Goal: Navigation & Orientation: Find specific page/section

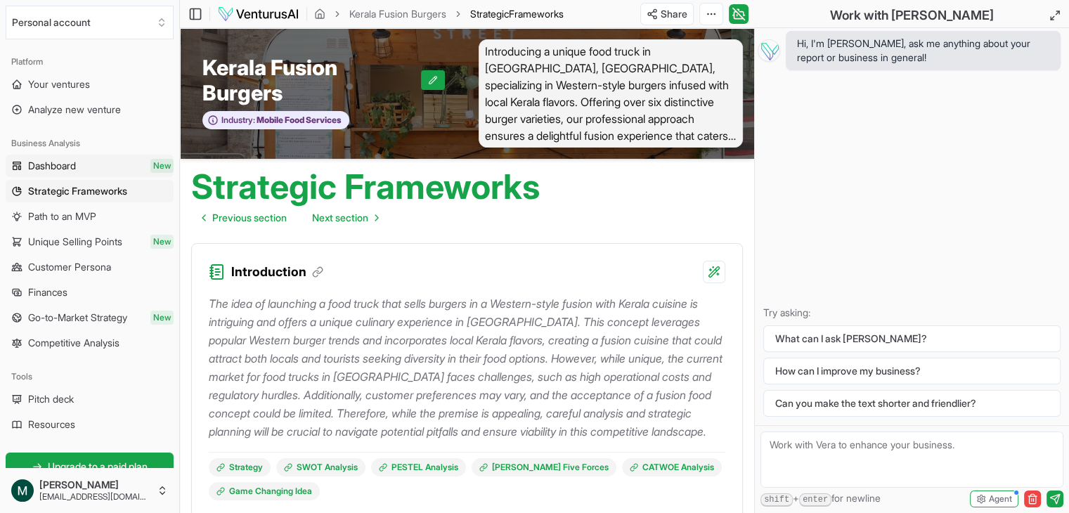
click at [76, 165] on span "Dashboard" at bounding box center [52, 166] width 48 height 14
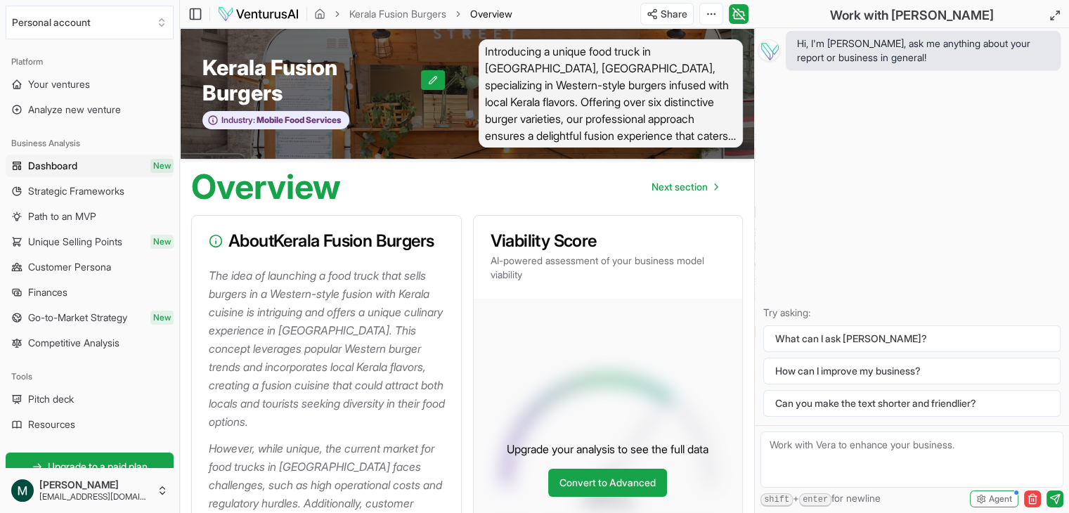
click at [81, 165] on link "Dashboard New" at bounding box center [90, 166] width 168 height 22
click at [115, 88] on link "Your ventures" at bounding box center [90, 84] width 168 height 22
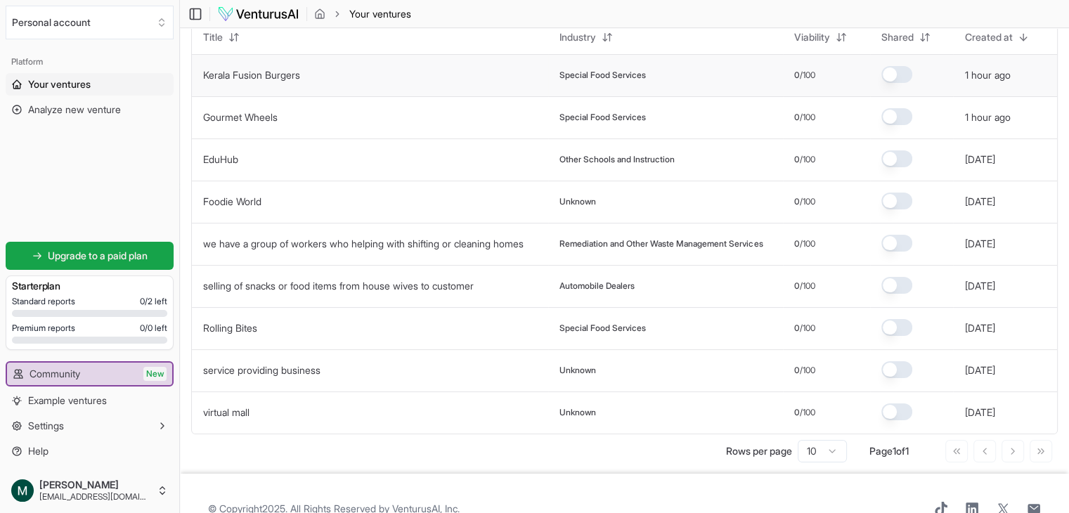
scroll to position [115, 0]
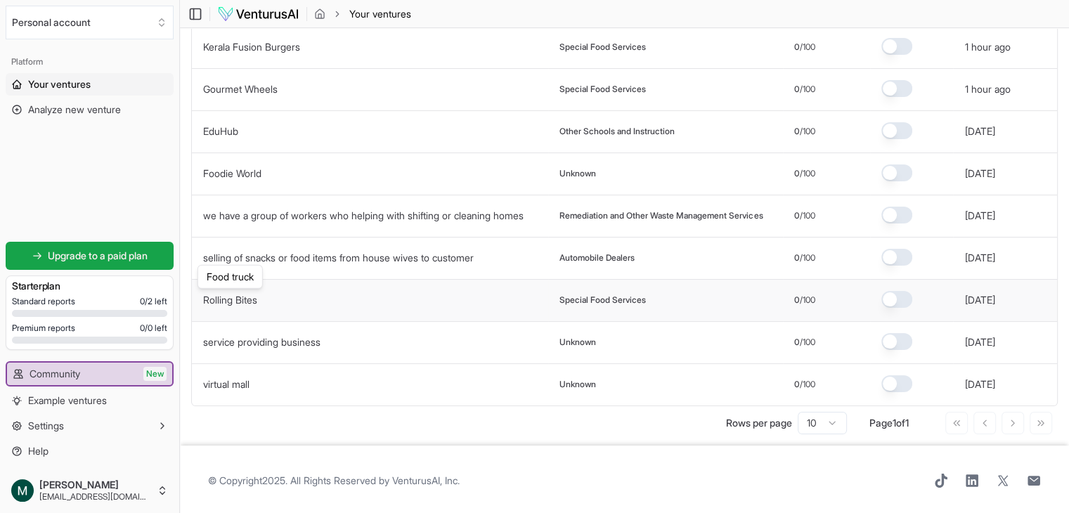
click at [247, 300] on link "Rolling Bites" at bounding box center [230, 300] width 54 height 12
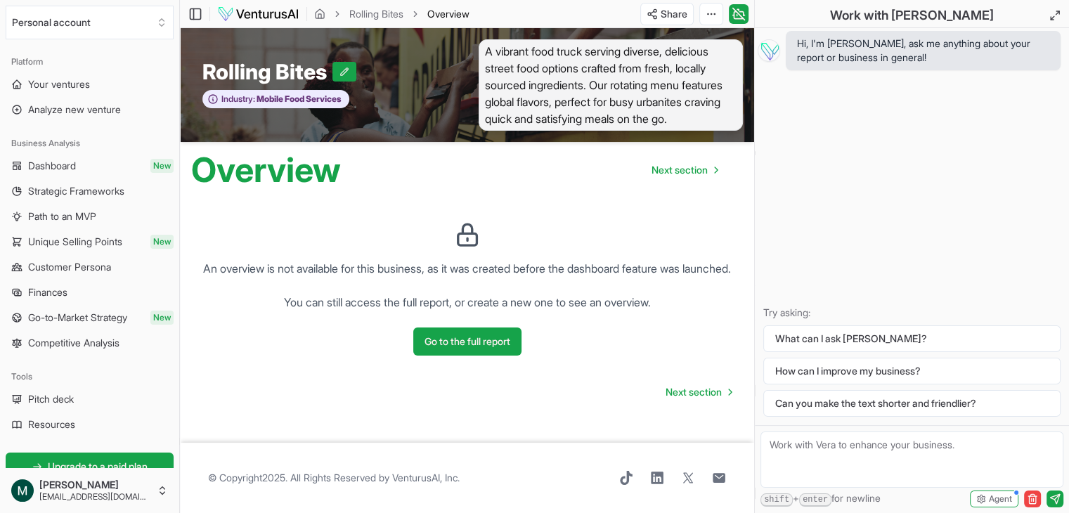
scroll to position [8, 0]
click at [465, 356] on button "Go to the full report" at bounding box center [467, 342] width 108 height 28
click at [110, 88] on link "Your ventures" at bounding box center [90, 84] width 168 height 22
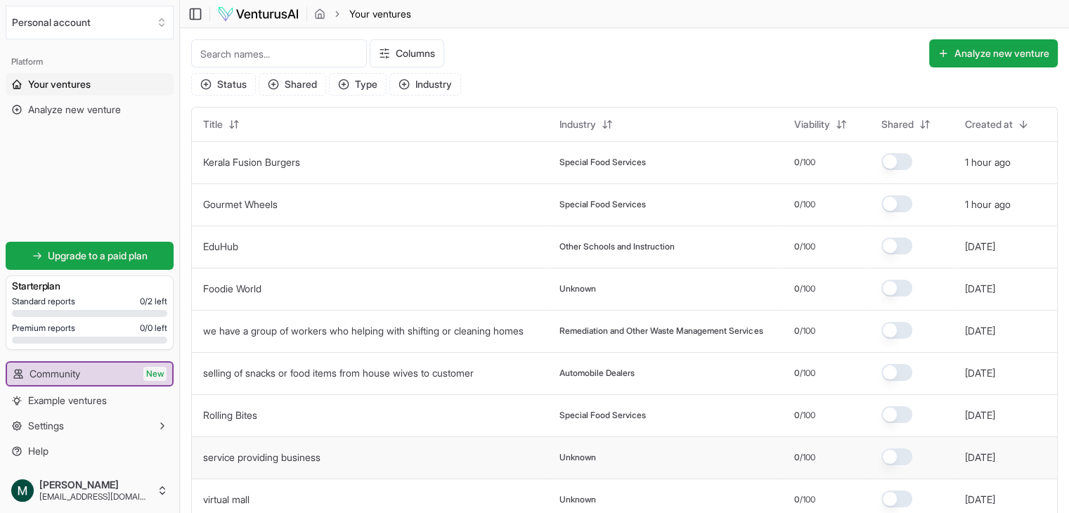
scroll to position [115, 0]
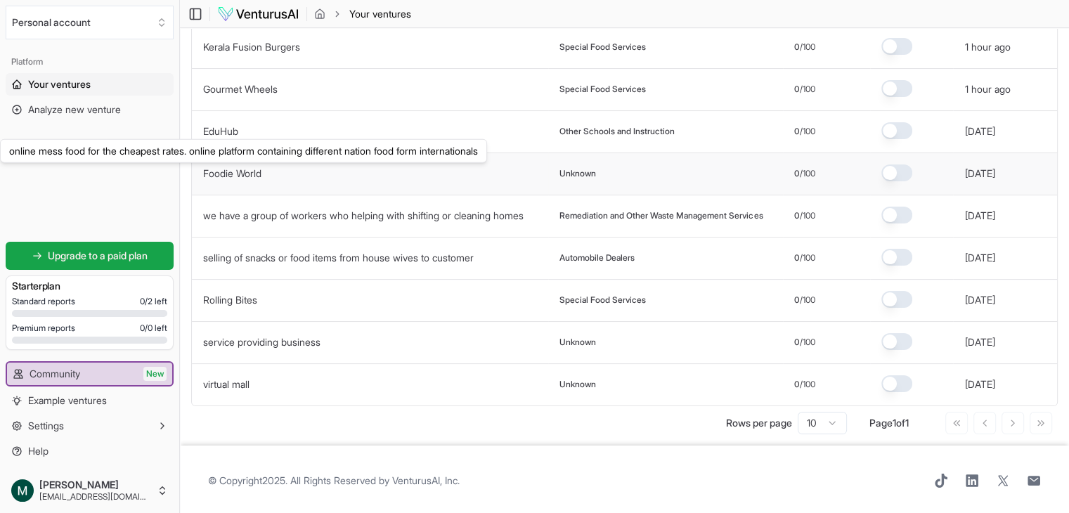
click at [250, 167] on link "Foodie World" at bounding box center [232, 173] width 58 height 12
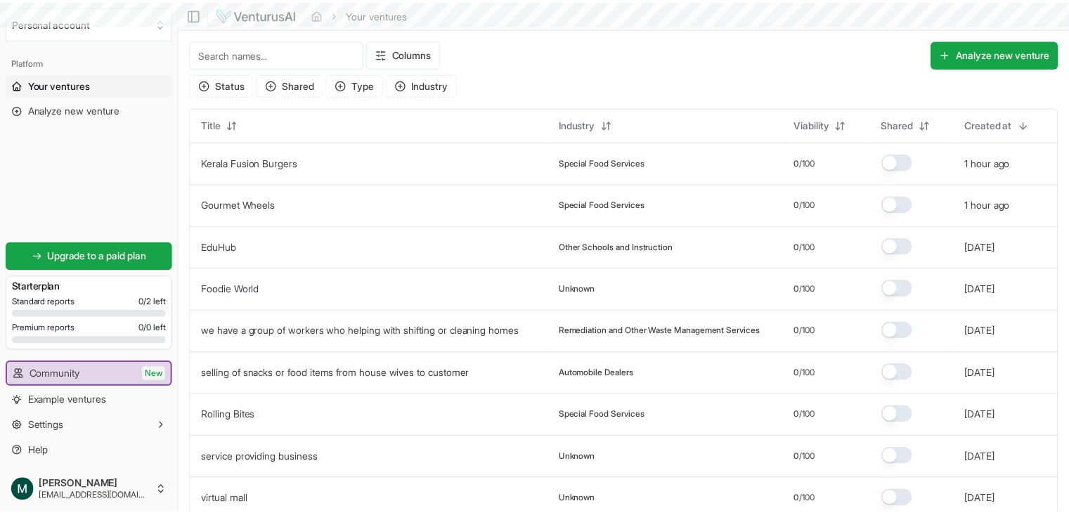
scroll to position [115, 0]
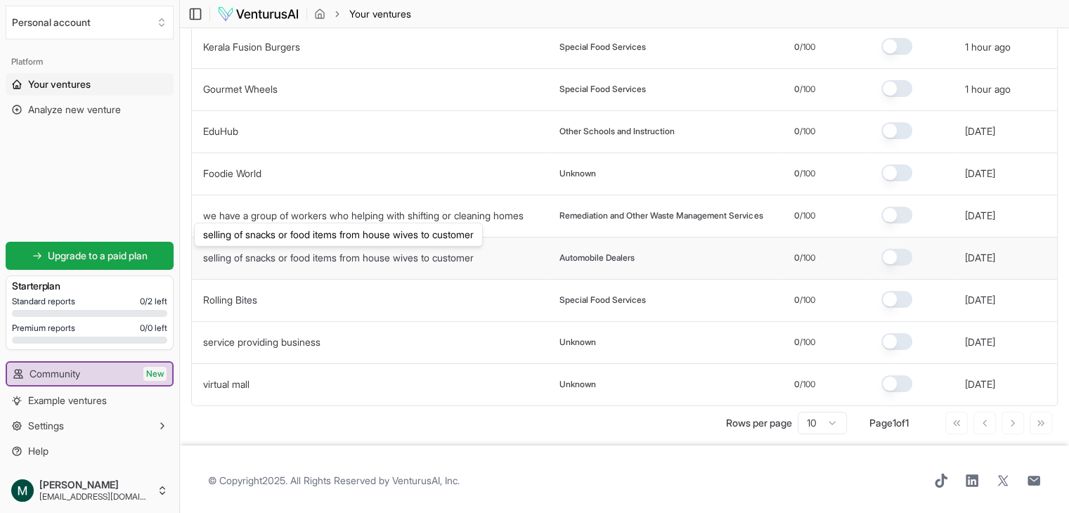
click at [316, 257] on link "selling of snacks or food items from house wives to customer" at bounding box center [338, 258] width 271 height 12
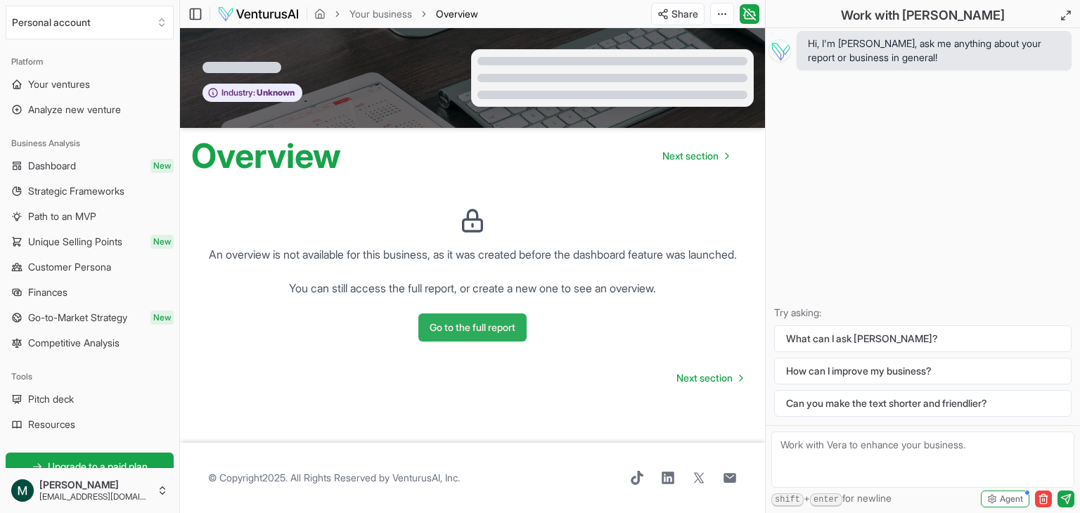
click at [457, 330] on button "Go to the full report" at bounding box center [472, 328] width 108 height 28
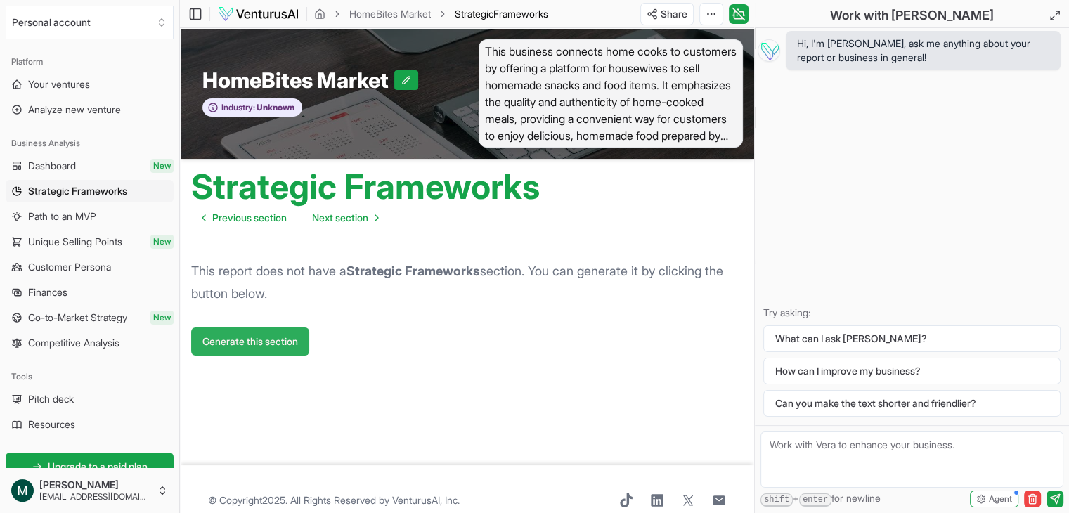
click at [273, 330] on button "Generate this section" at bounding box center [250, 342] width 118 height 28
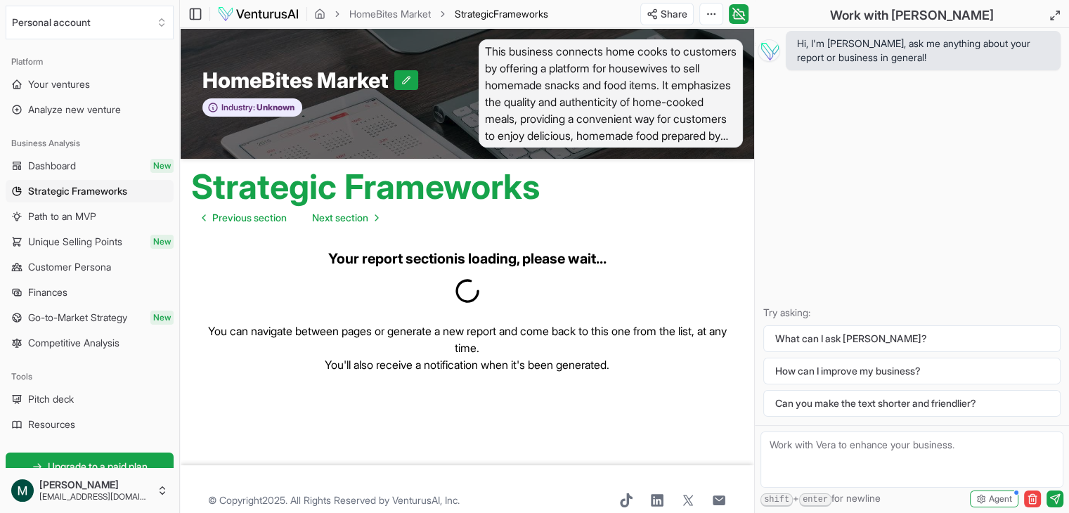
scroll to position [22, 0]
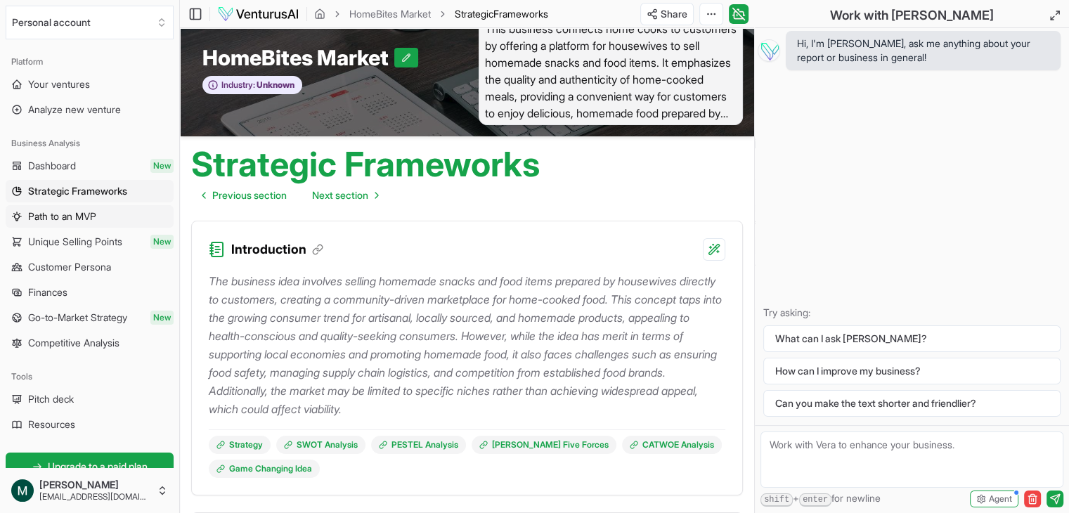
click at [93, 214] on span "Path to an MVP" at bounding box center [62, 217] width 68 height 14
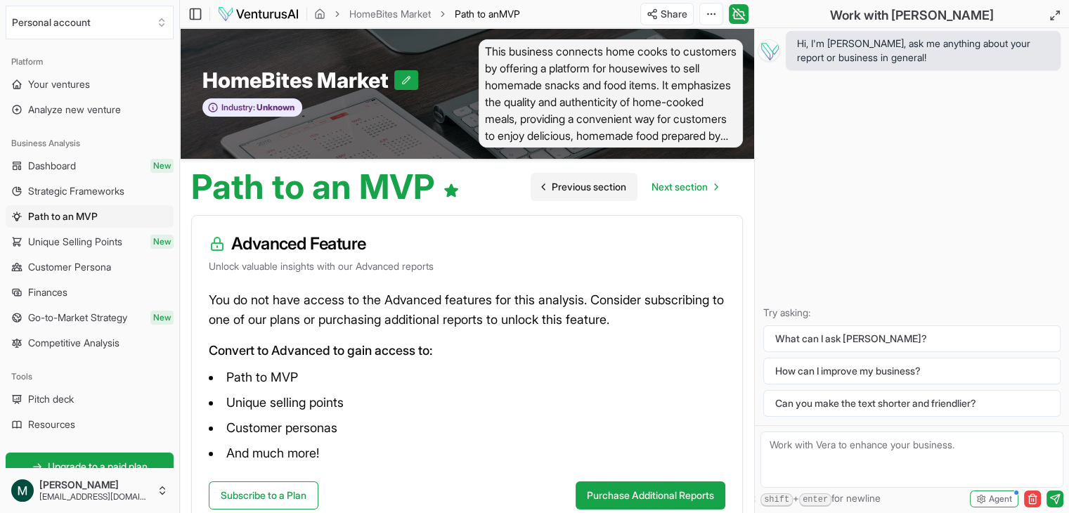
click at [572, 183] on span "Previous section" at bounding box center [589, 187] width 75 height 14
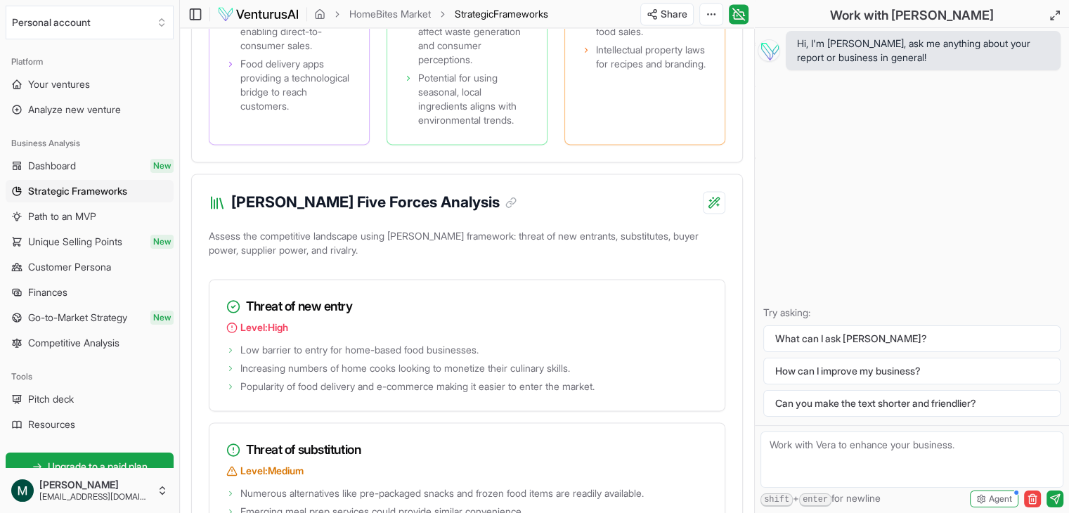
scroll to position [2067, 0]
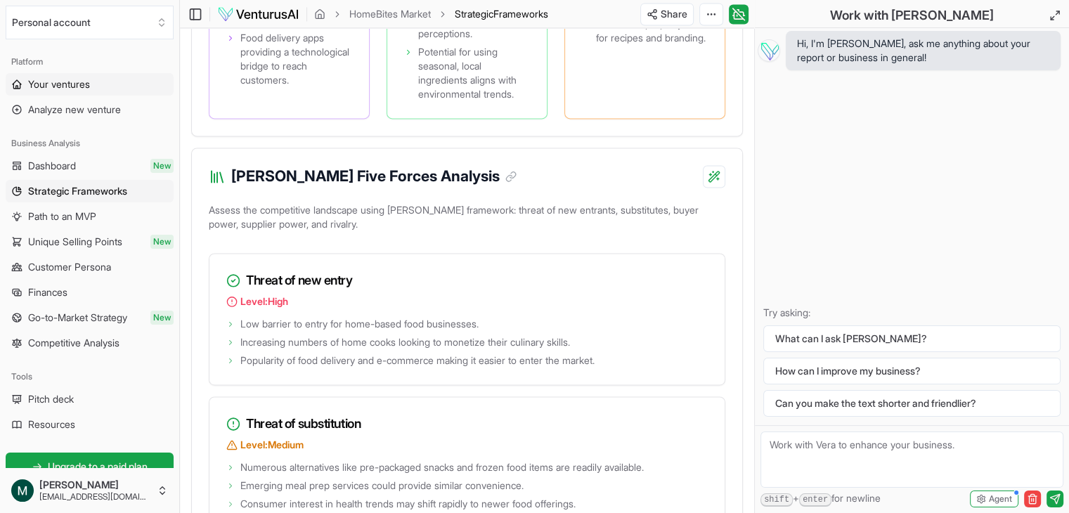
click at [76, 75] on link "Your ventures" at bounding box center [90, 84] width 168 height 22
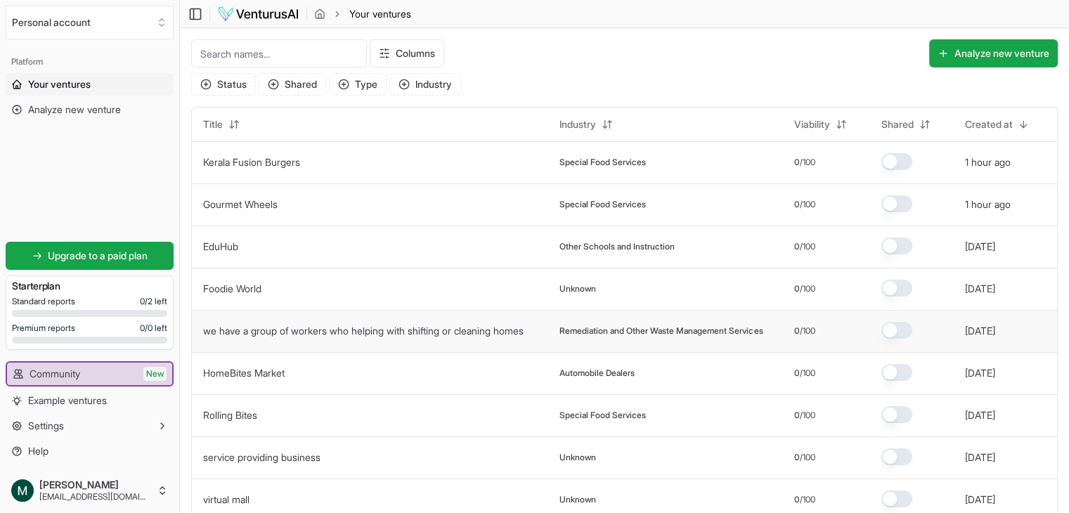
click at [470, 340] on td "we have a group of workers who helping with shifting or cleaning homes" at bounding box center [370, 331] width 356 height 42
click at [449, 335] on link "we have a group of workers who helping with shifting or cleaning homes" at bounding box center [363, 331] width 321 height 12
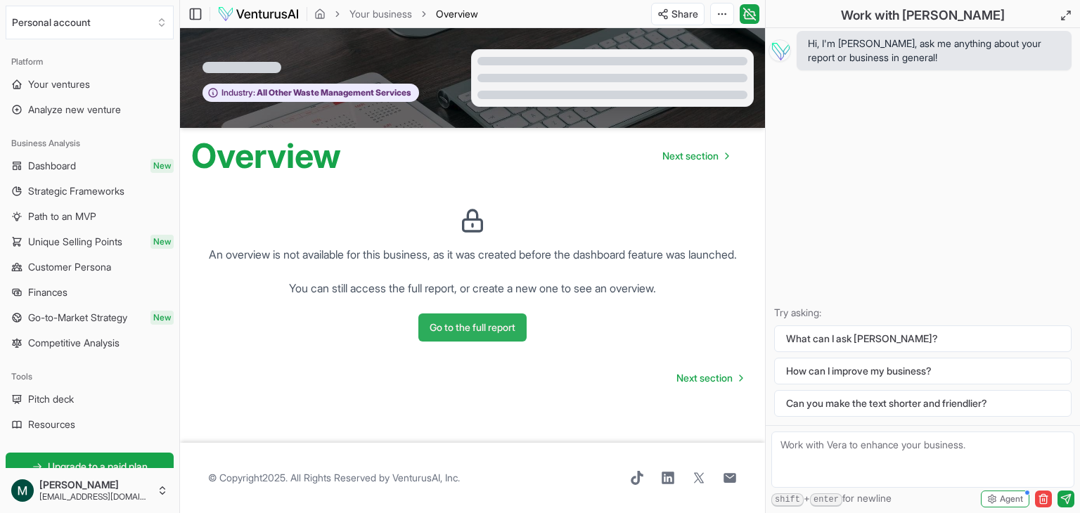
click at [507, 335] on button "Go to the full report" at bounding box center [472, 328] width 108 height 28
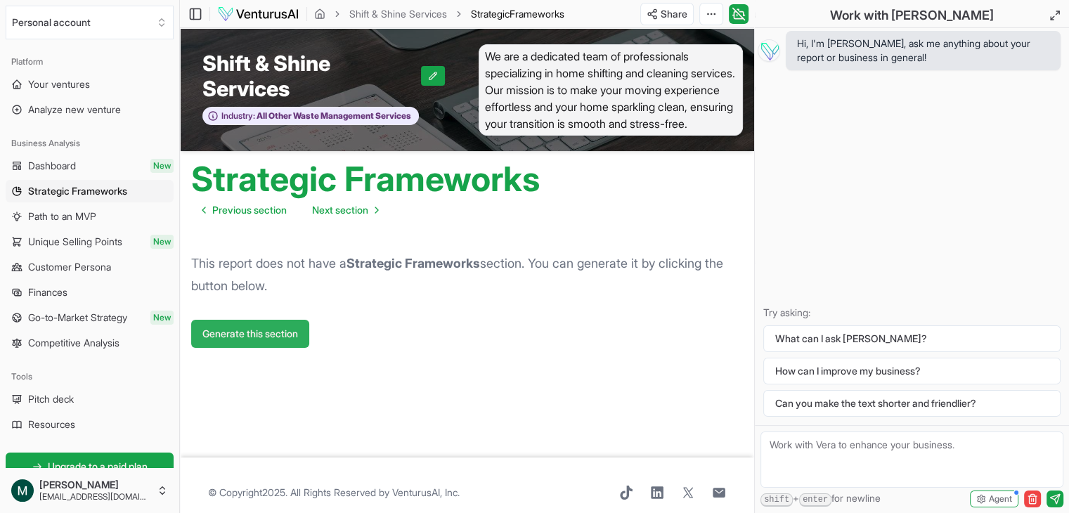
click at [264, 339] on button "Generate this section" at bounding box center [250, 334] width 118 height 28
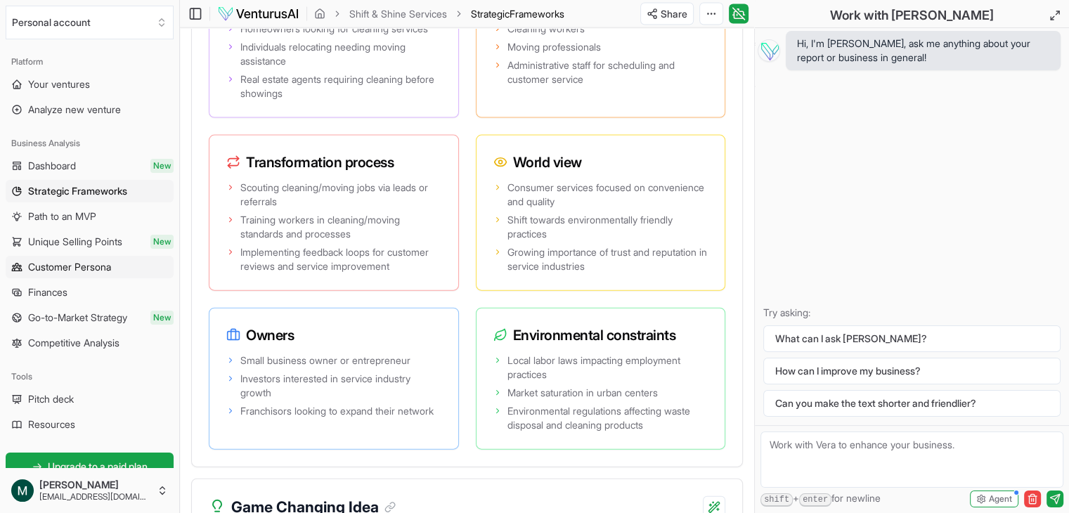
scroll to position [3062, 0]
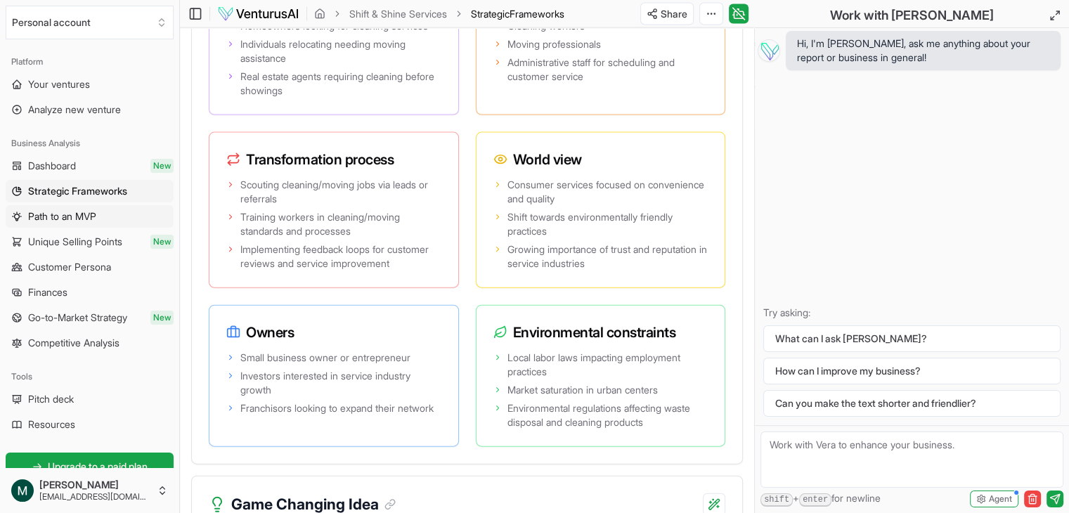
click at [82, 208] on link "Path to an MVP" at bounding box center [90, 216] width 168 height 22
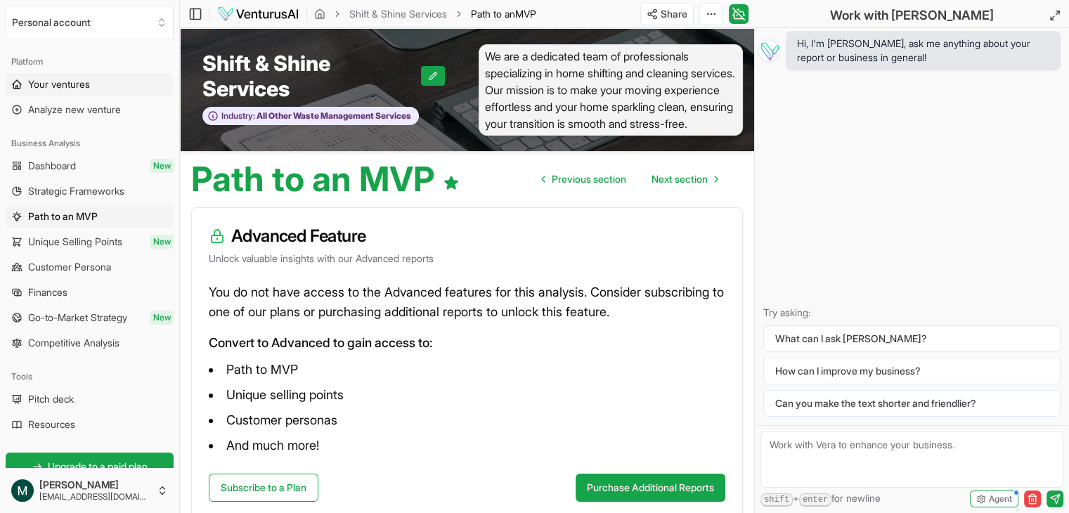
click at [112, 74] on link "Your ventures" at bounding box center [90, 84] width 168 height 22
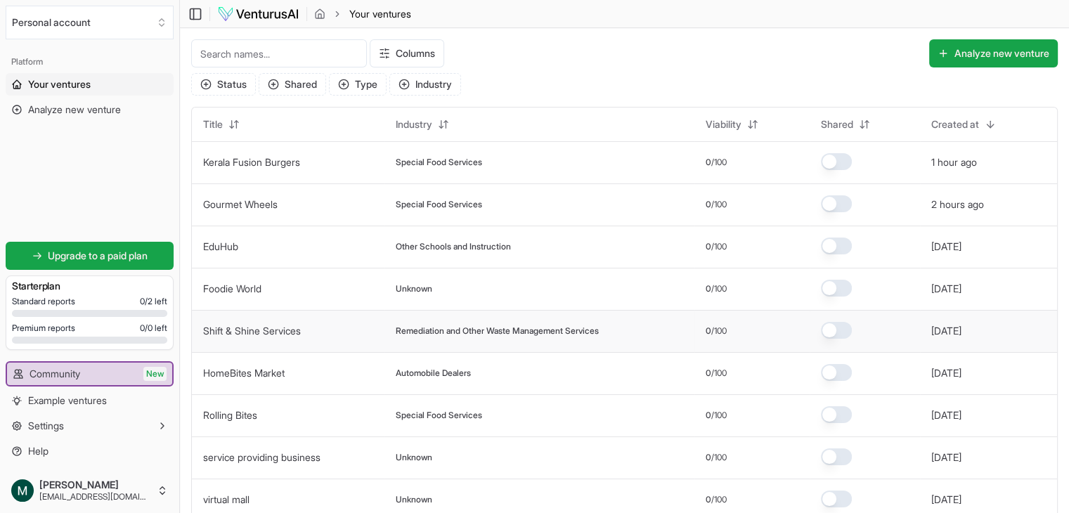
scroll to position [115, 0]
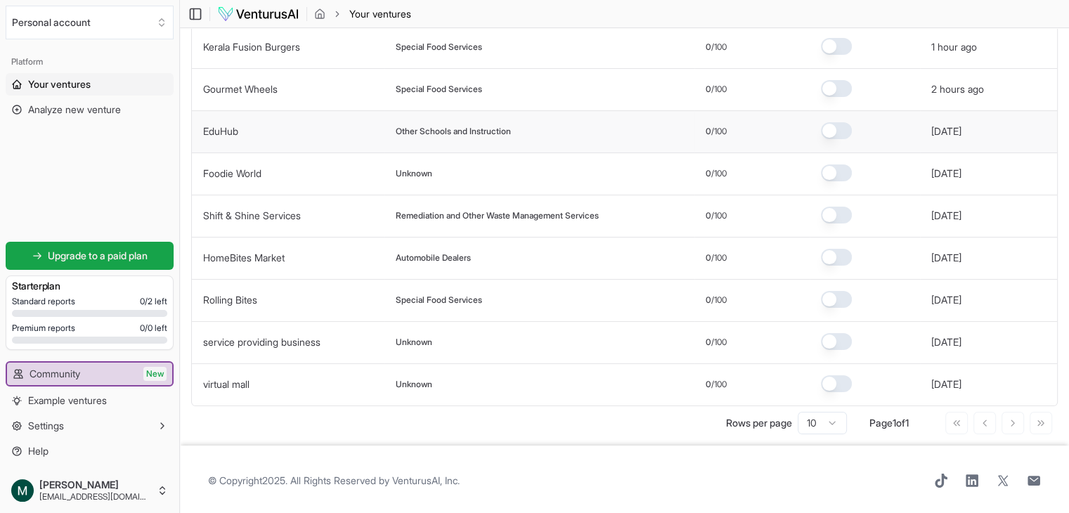
click at [286, 134] on td "EduHub" at bounding box center [288, 131] width 193 height 42
